Goal: Transaction & Acquisition: Obtain resource

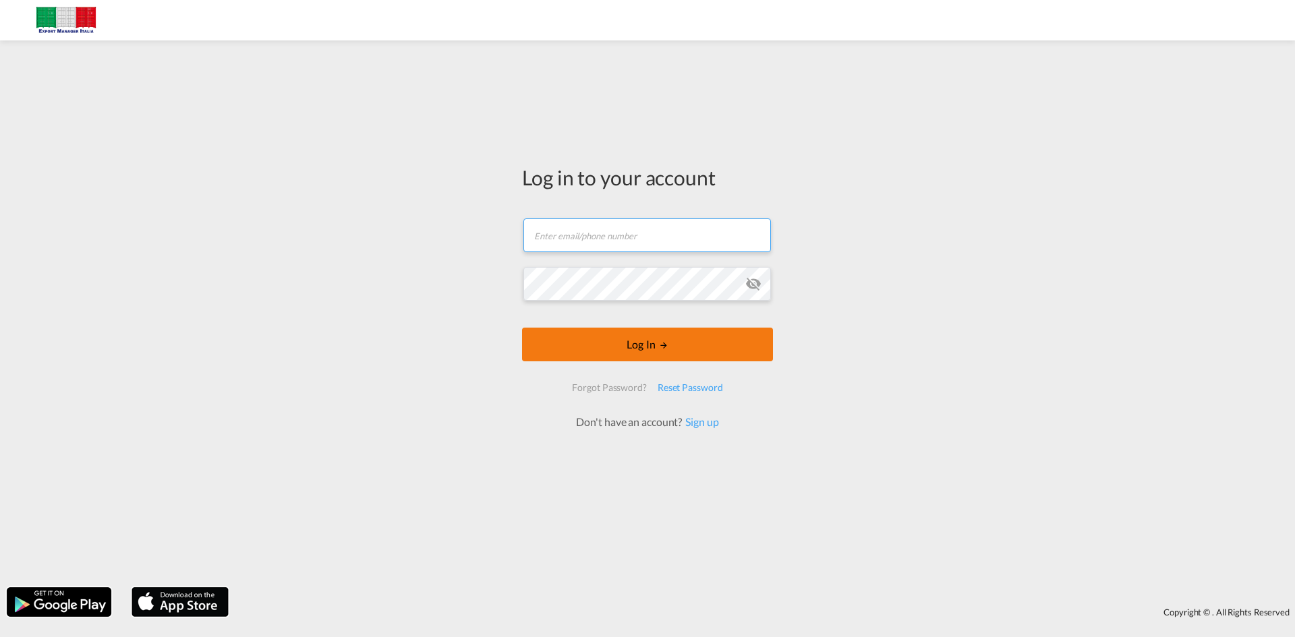
type input "[PERSON_NAME][EMAIL_ADDRESS][DOMAIN_NAME]"
click at [675, 342] on button "Log In" at bounding box center [647, 345] width 251 height 34
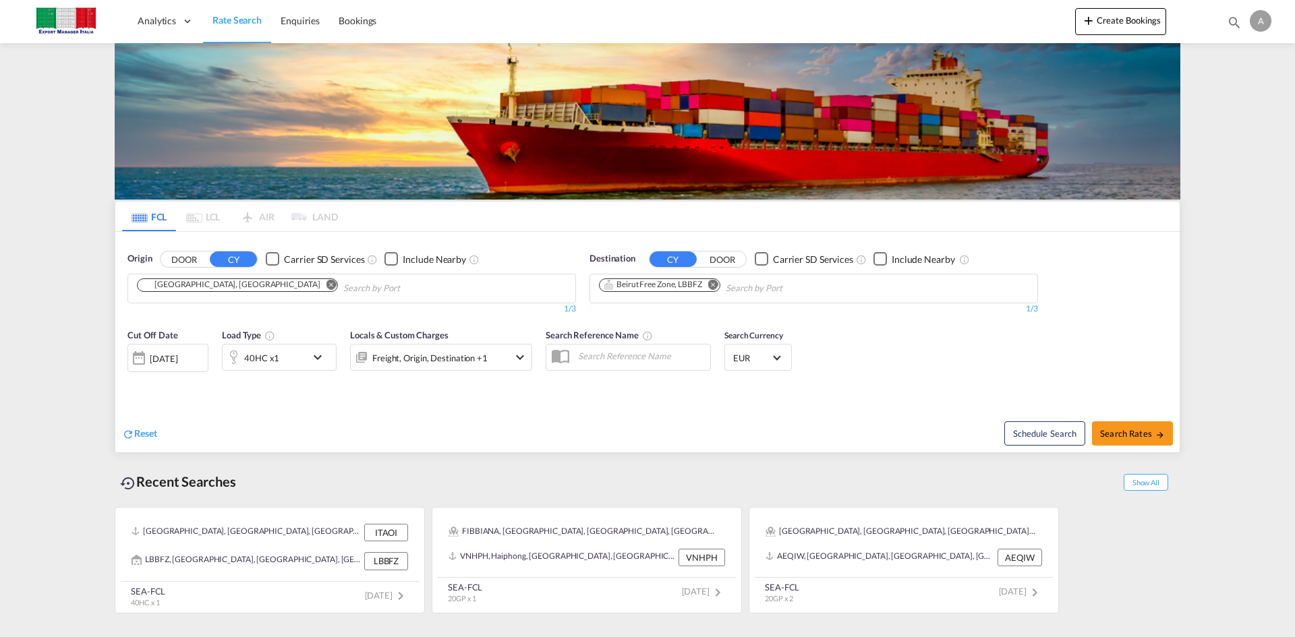
click at [219, 294] on md-chips-wrap "[GEOGRAPHIC_DATA], [GEOGRAPHIC_DATA]" at bounding box center [306, 287] width 342 height 25
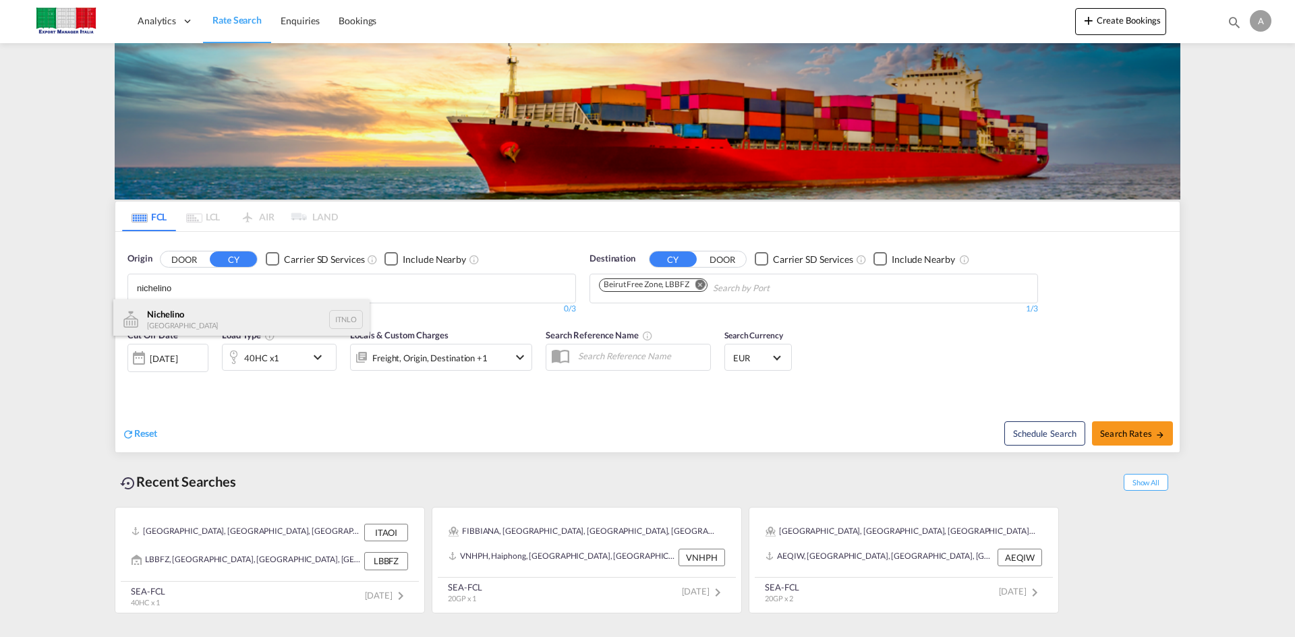
type input "nichelino"
click at [183, 312] on div "Nichelino [GEOGRAPHIC_DATA] ITNLO" at bounding box center [241, 320] width 256 height 40
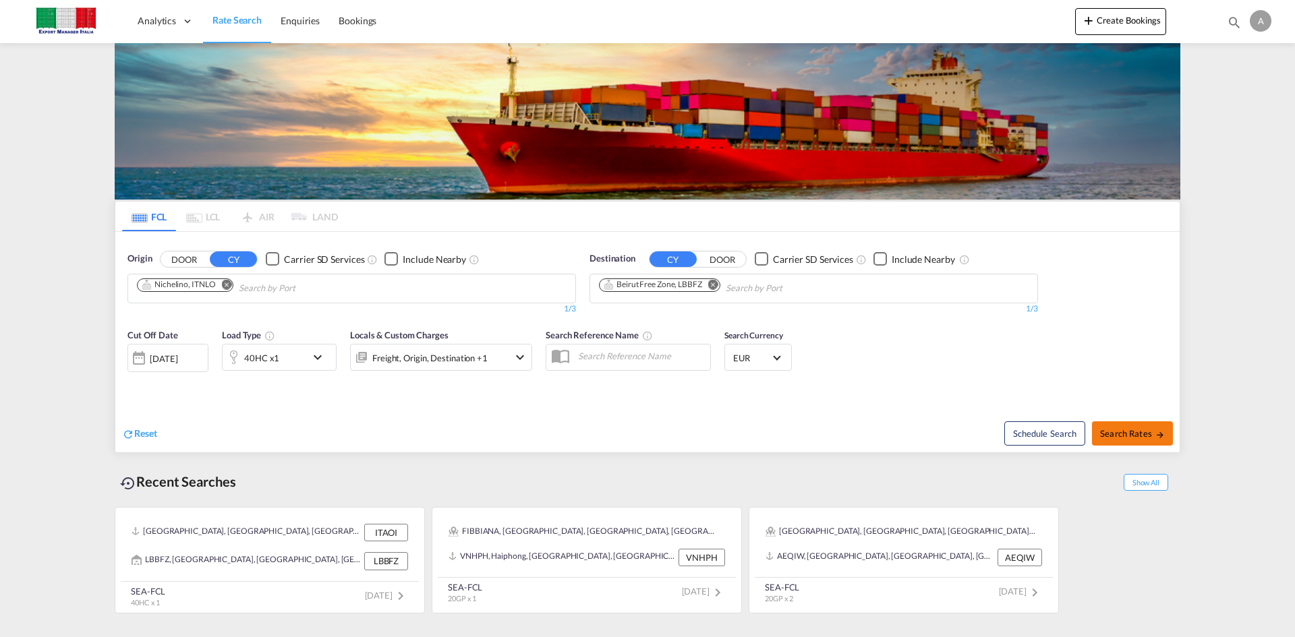
click at [1146, 428] on span "Search Rates" at bounding box center [1132, 433] width 65 height 11
type input "ITNLO to LBBFZ / [DATE]"
